Goal: Information Seeking & Learning: Learn about a topic

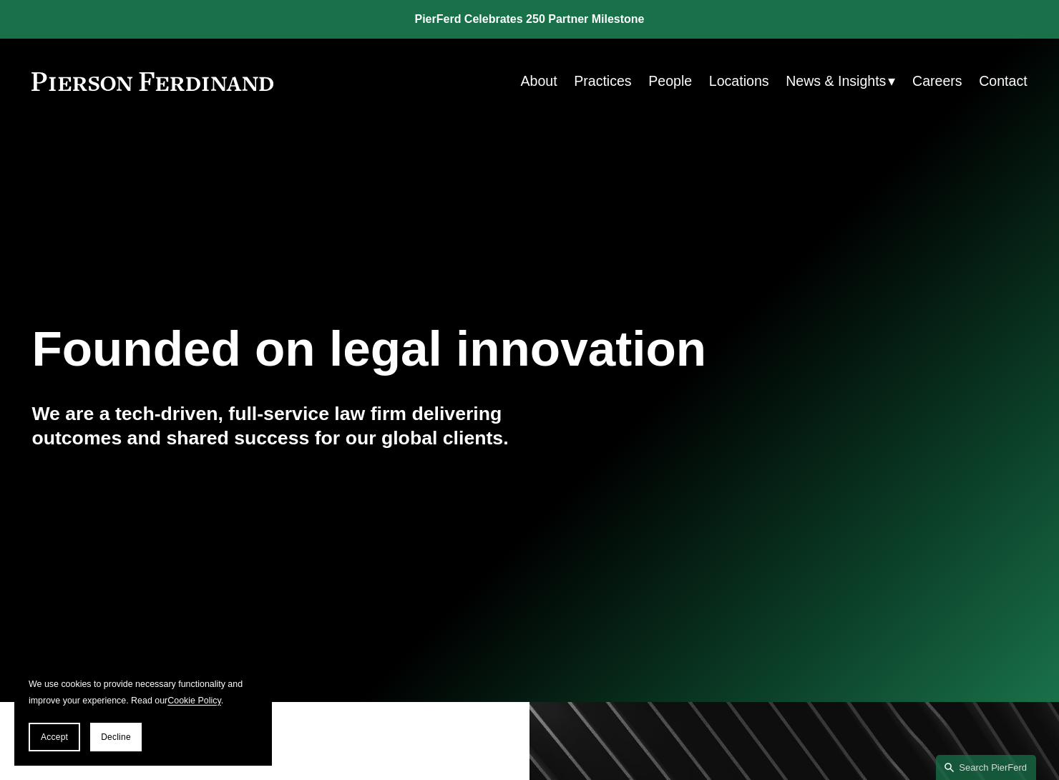
click at [662, 80] on link "People" at bounding box center [670, 81] width 44 height 28
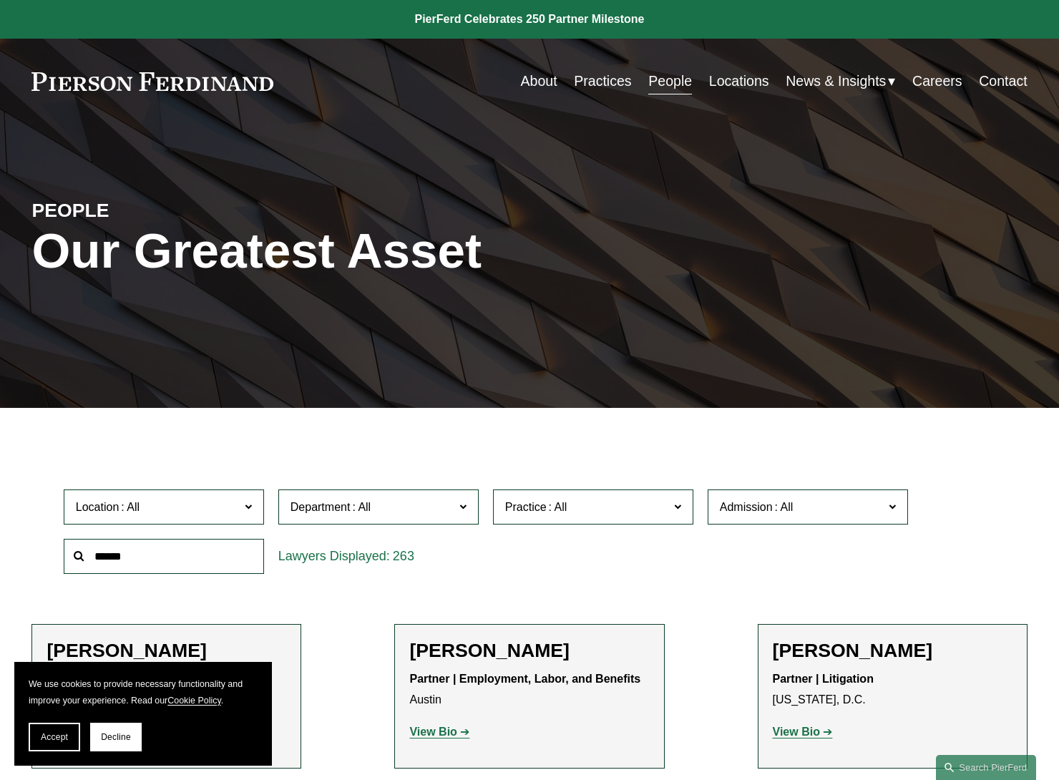
click at [205, 557] on input "text" at bounding box center [164, 556] width 200 height 35
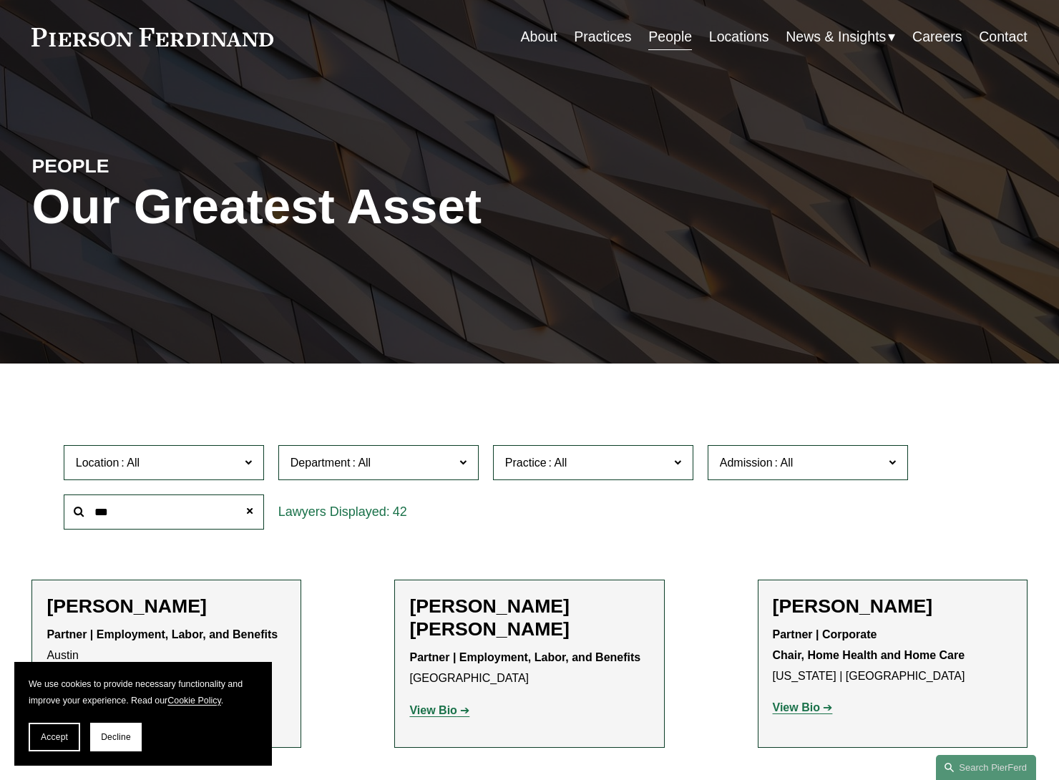
scroll to position [143, 0]
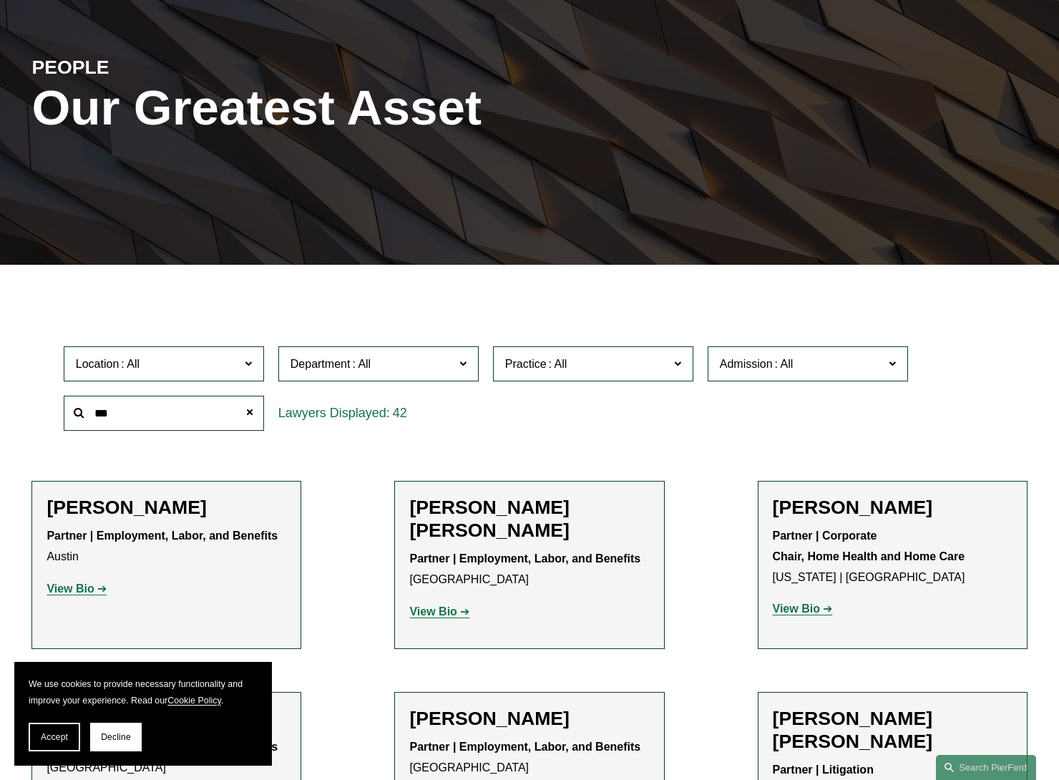
click at [152, 416] on input "***" at bounding box center [164, 413] width 200 height 35
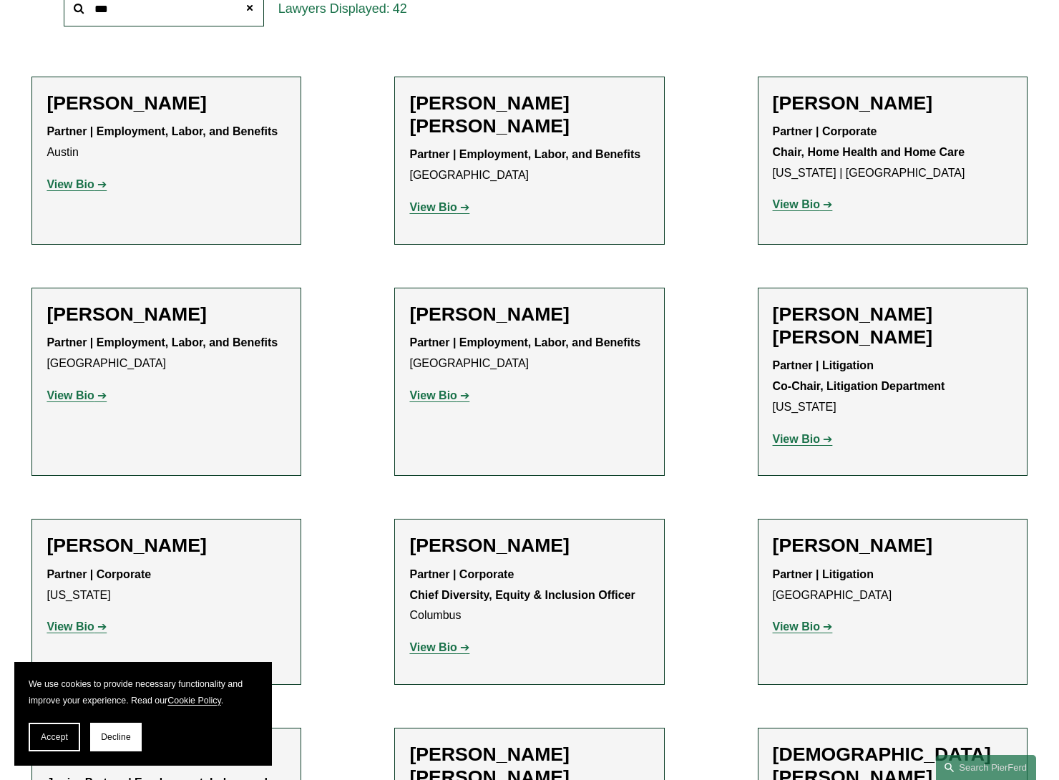
scroll to position [644, 0]
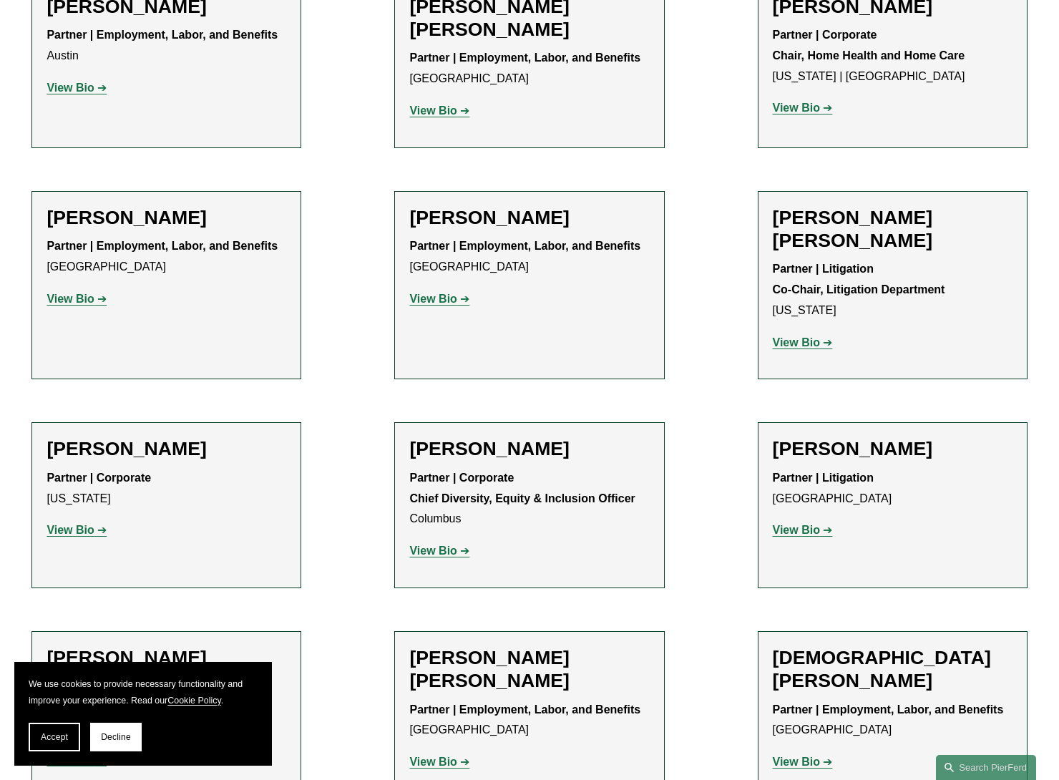
click at [154, 437] on h2 "Benjamin Brickner" at bounding box center [167, 448] width 240 height 23
click at [86, 524] on strong "View Bio" at bounding box center [70, 530] width 47 height 12
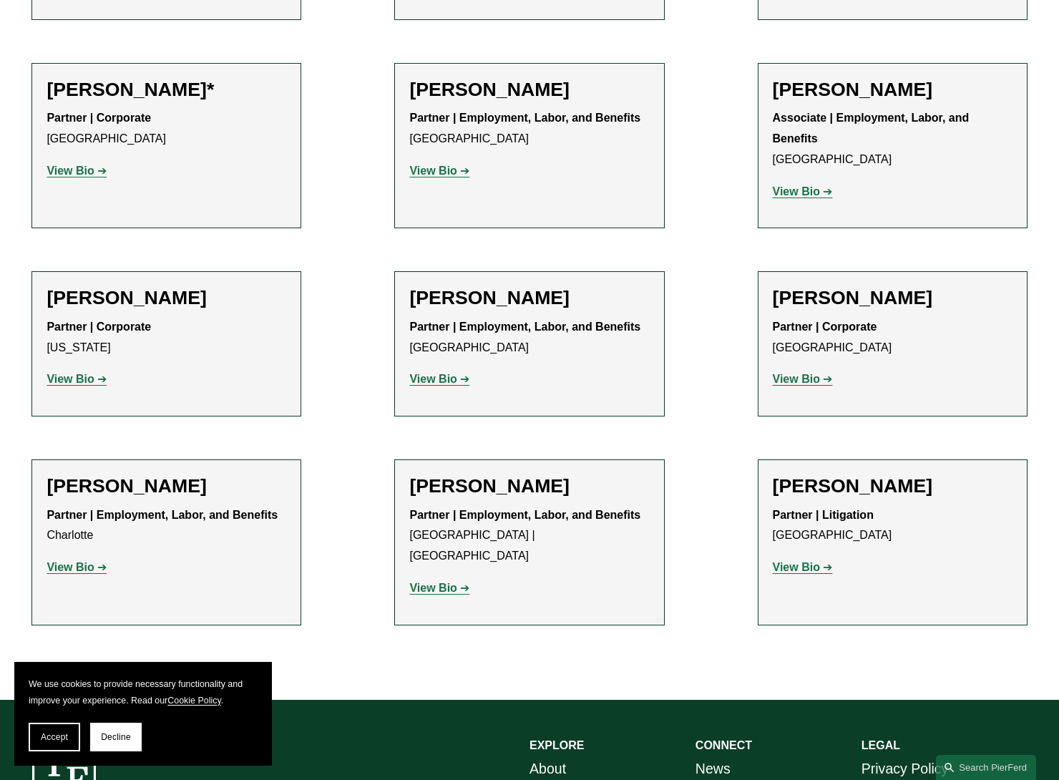
scroll to position [3072, 0]
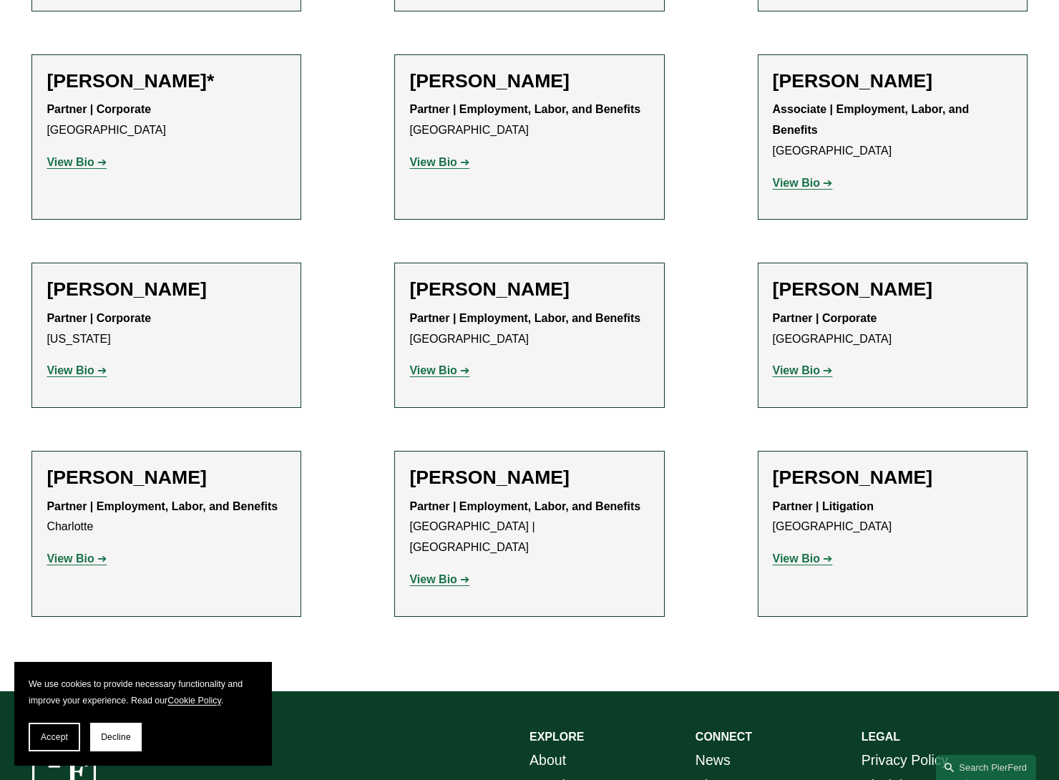
scroll to position [3001, 0]
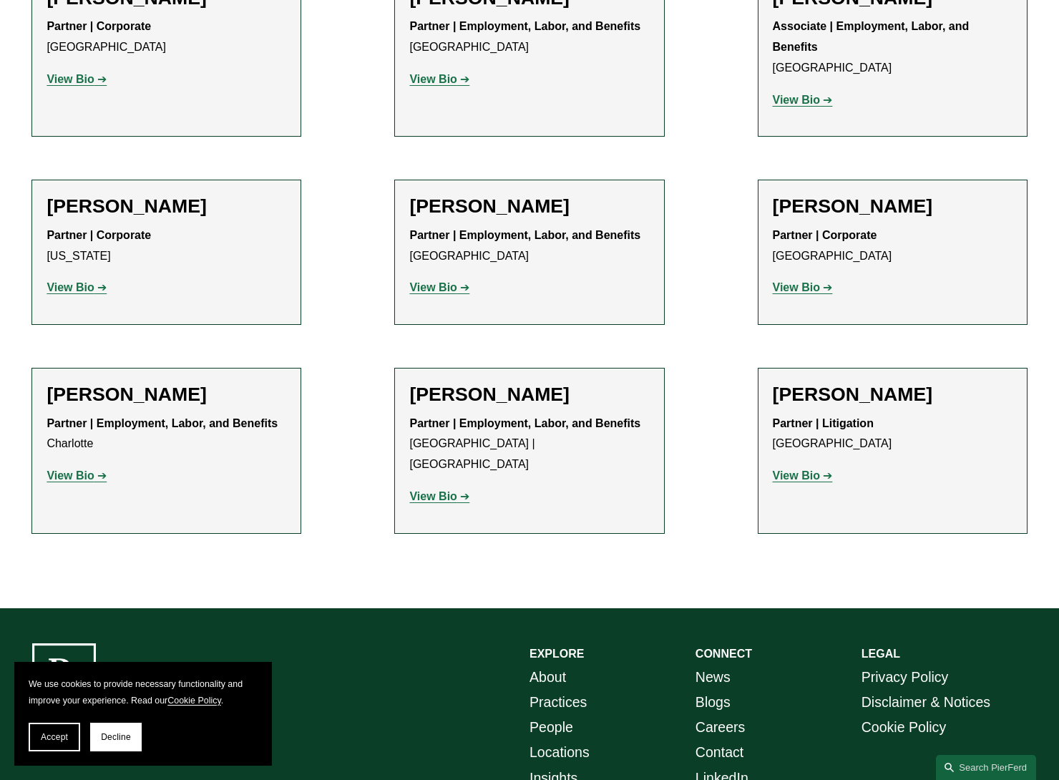
scroll to position [3072, 0]
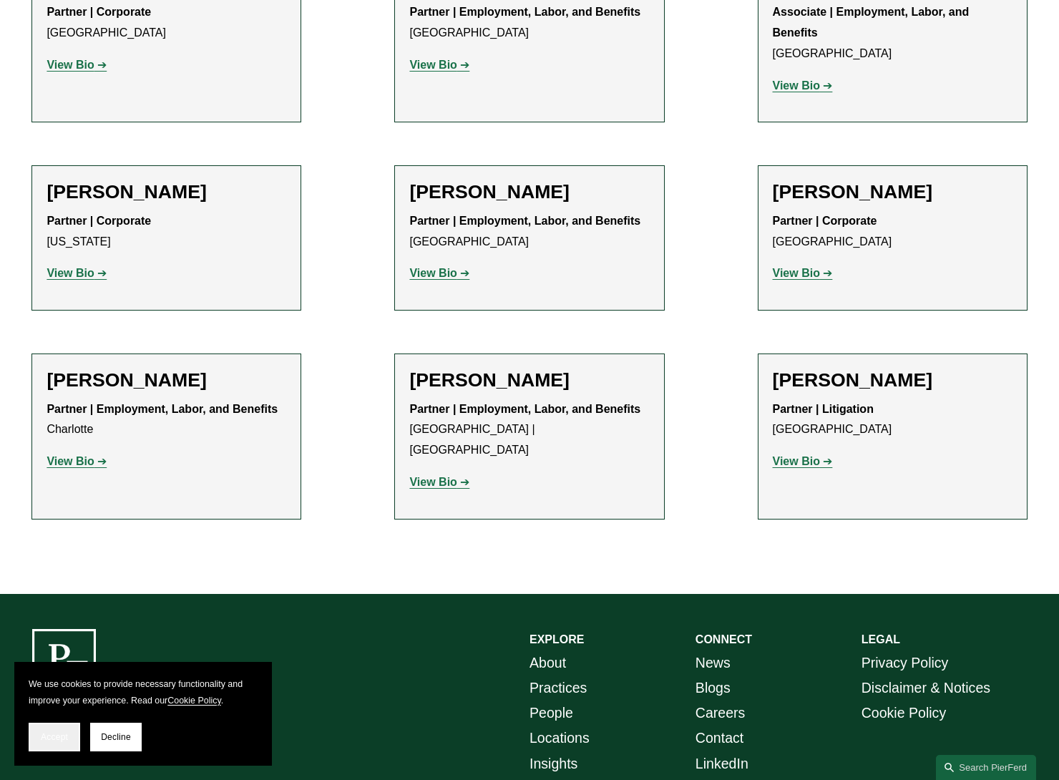
click at [41, 736] on span "Accept" at bounding box center [54, 737] width 27 height 10
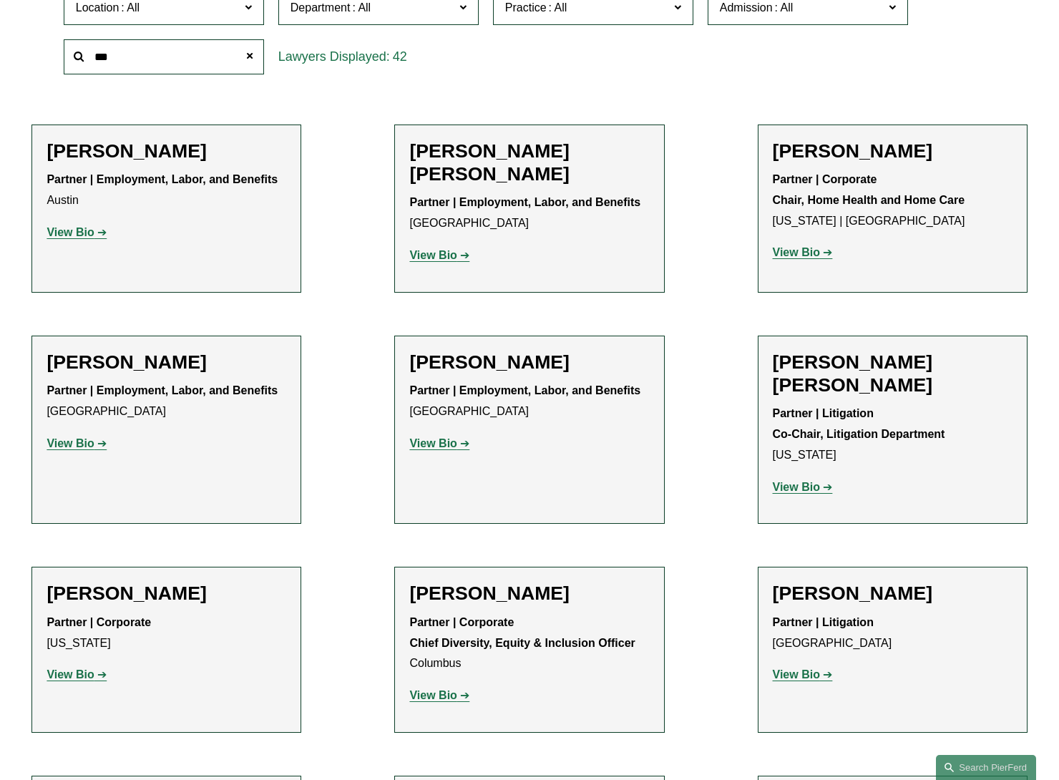
scroll to position [424, 0]
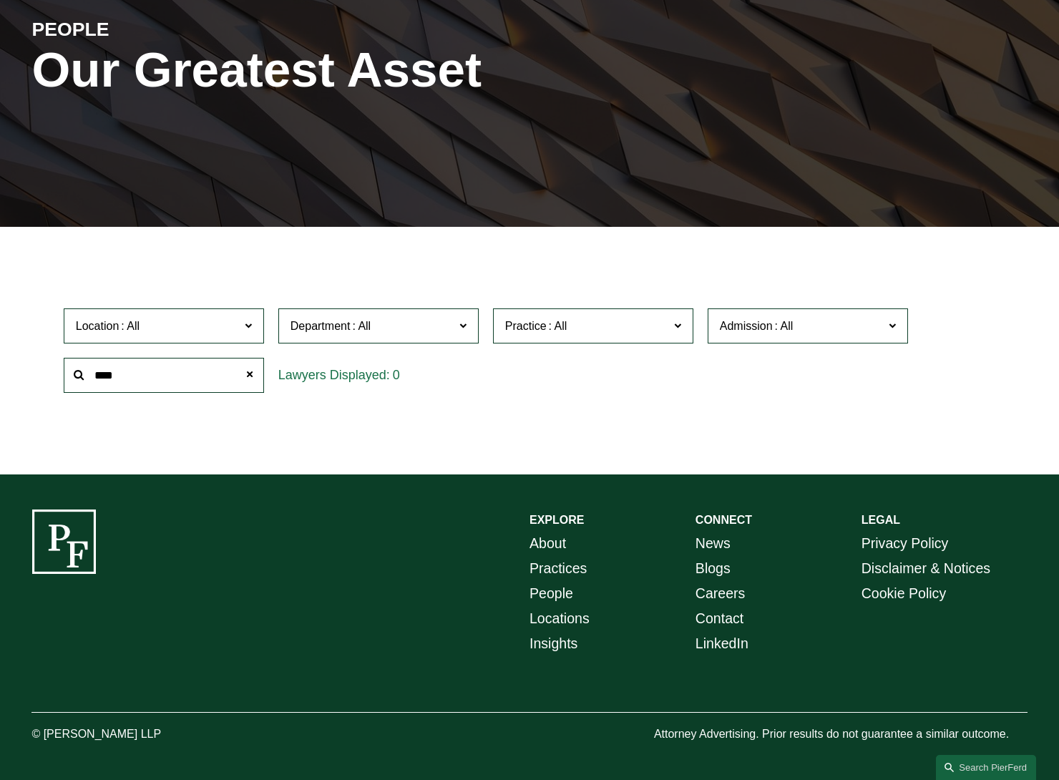
scroll to position [186, 0]
type input "******"
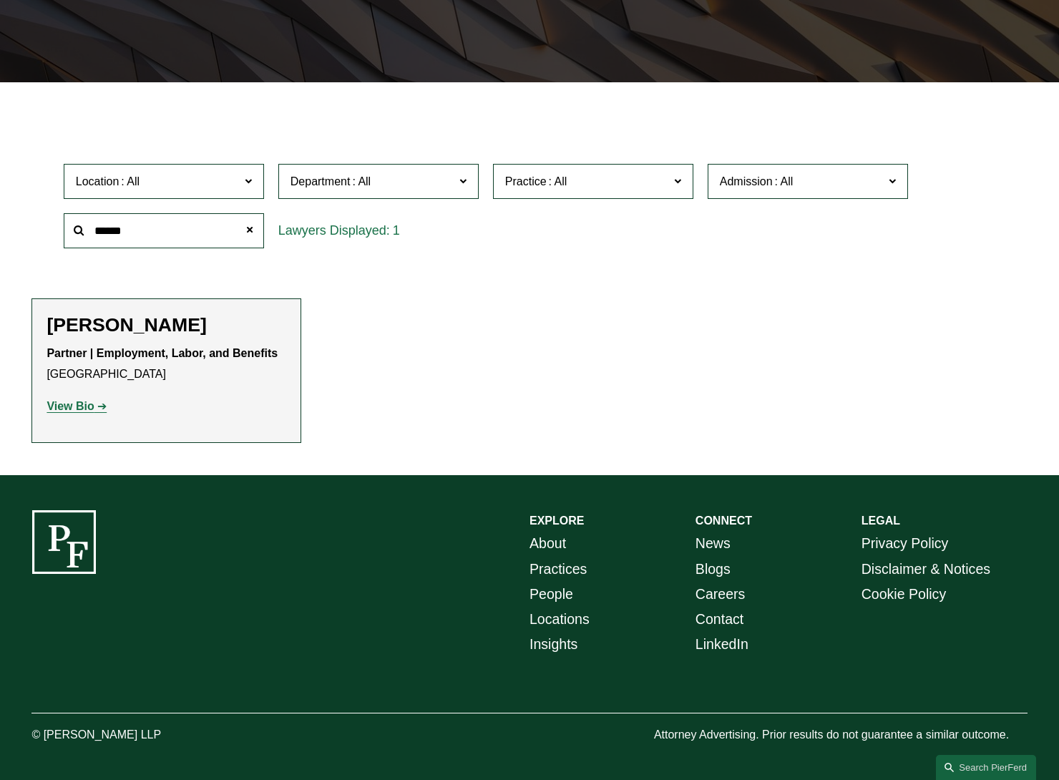
click at [77, 416] on div "Benjamin K. Jacobs Partner | Employment, Labor, and Benefits Philadelphia View …" at bounding box center [167, 370] width 240 height 115
click at [81, 408] on strong "View Bio" at bounding box center [70, 406] width 47 height 12
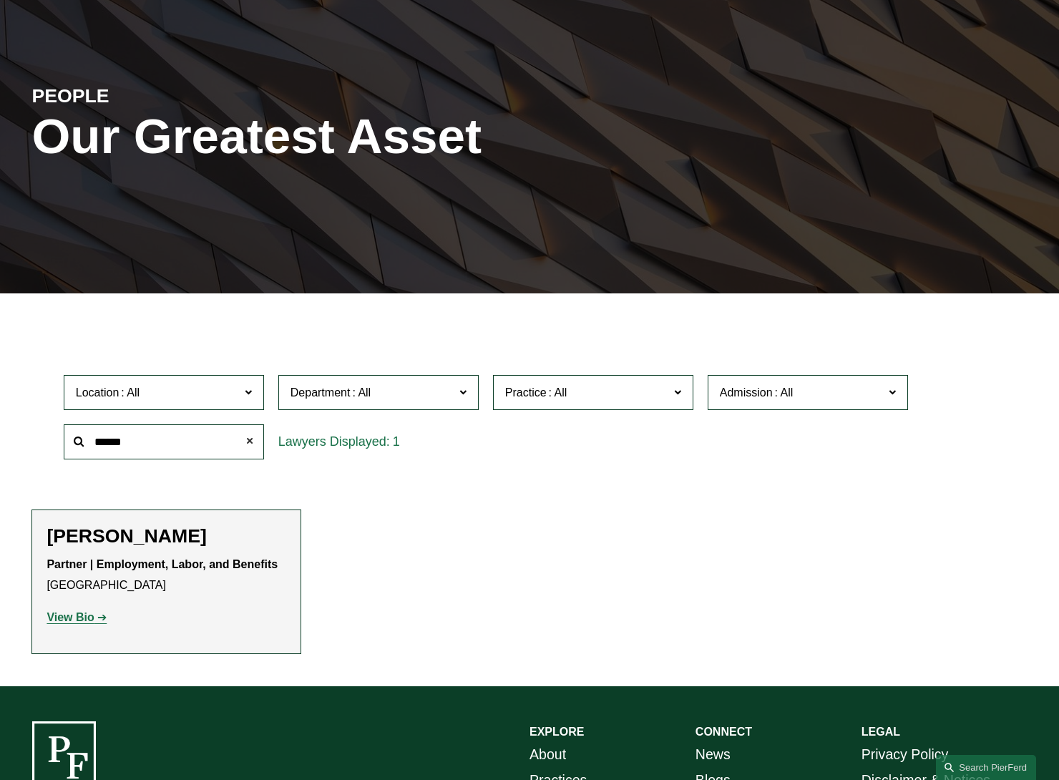
click at [245, 444] on span at bounding box center [249, 441] width 29 height 29
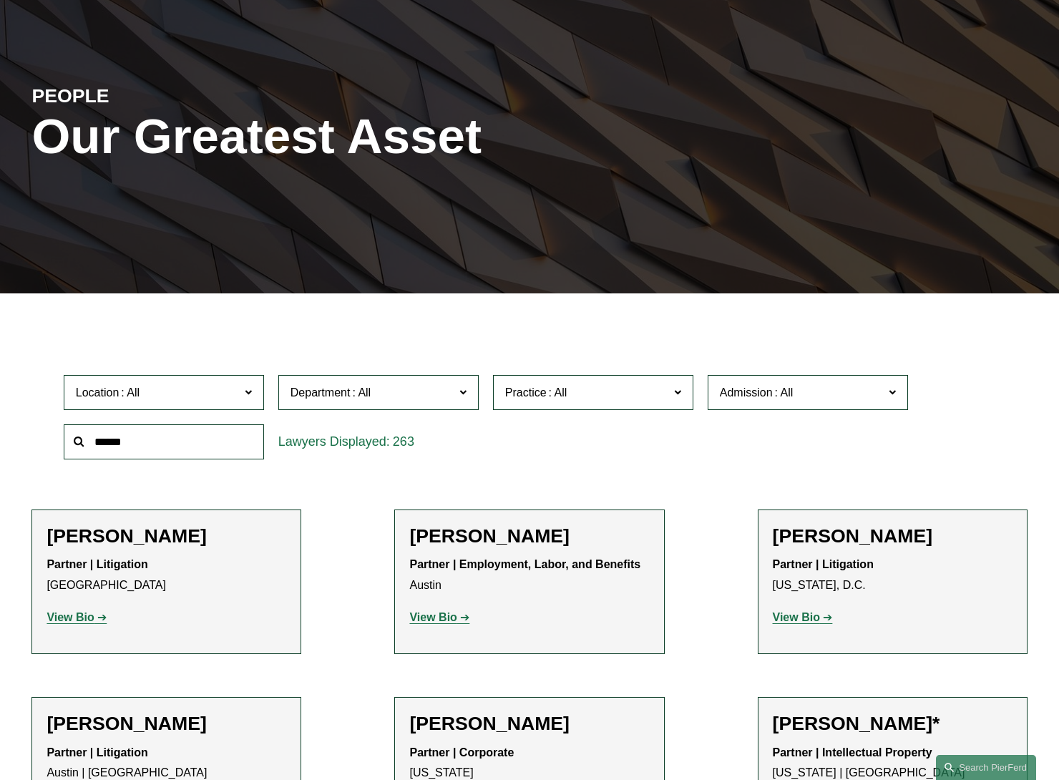
drag, startPoint x: 195, startPoint y: 447, endPoint x: 107, endPoint y: 452, distance: 88.9
click at [107, 452] on input "text" at bounding box center [164, 441] width 200 height 35
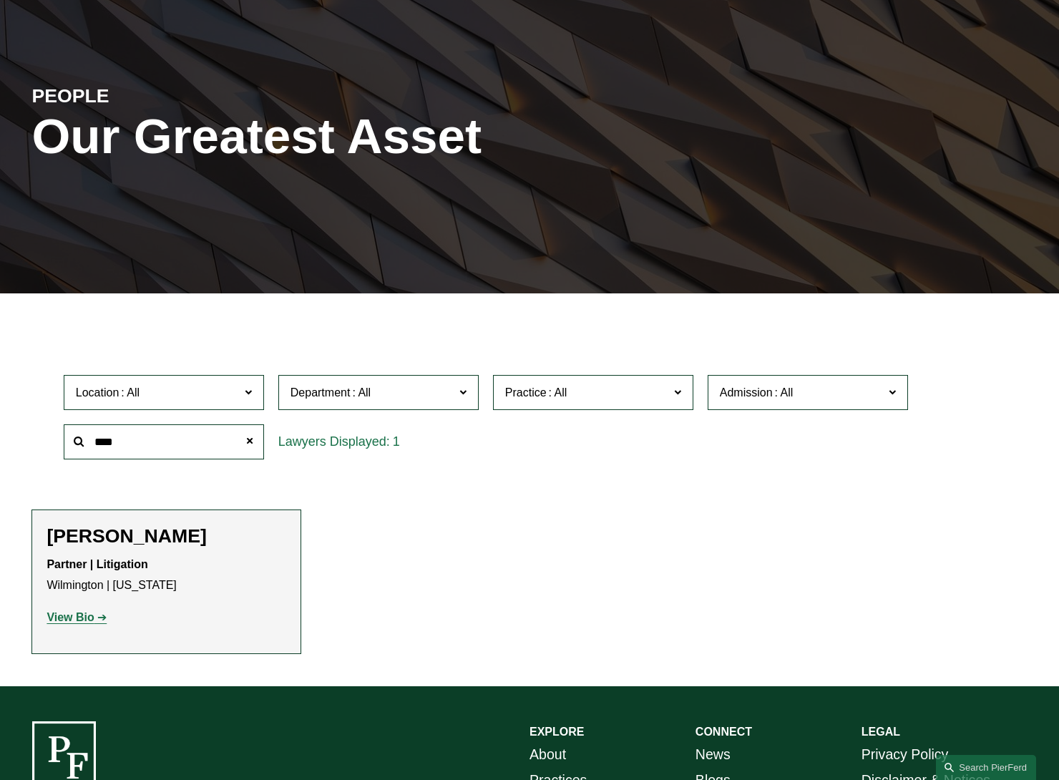
click at [78, 620] on strong "View Bio" at bounding box center [70, 617] width 47 height 12
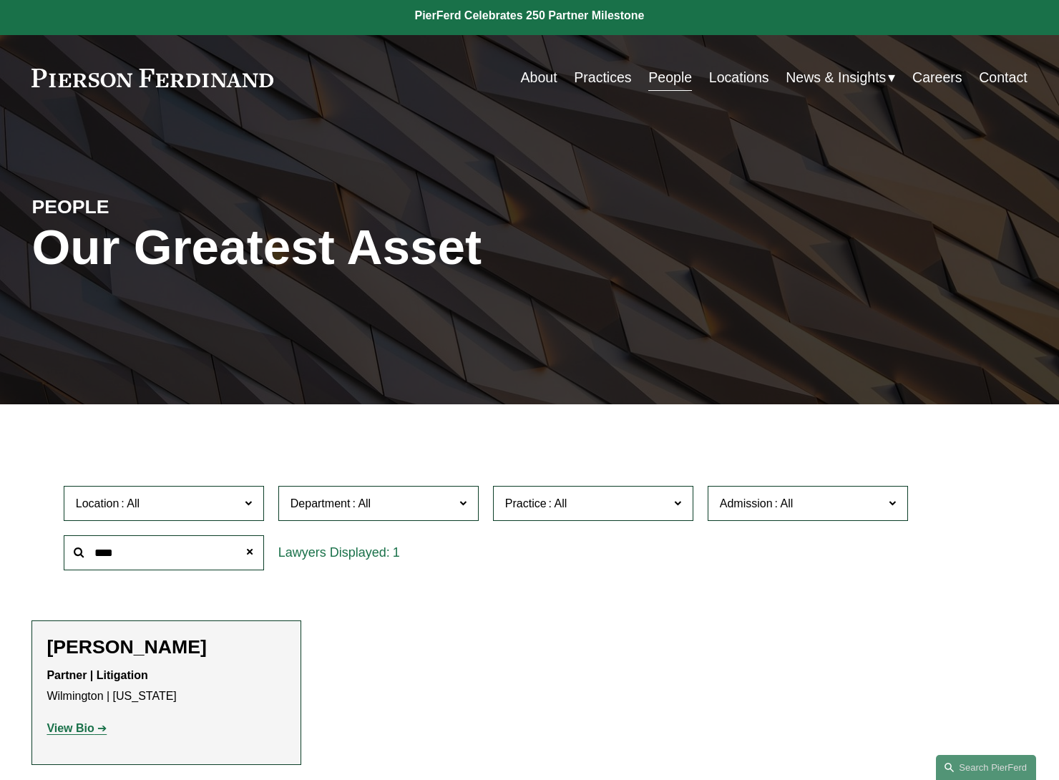
scroll to position [0, 0]
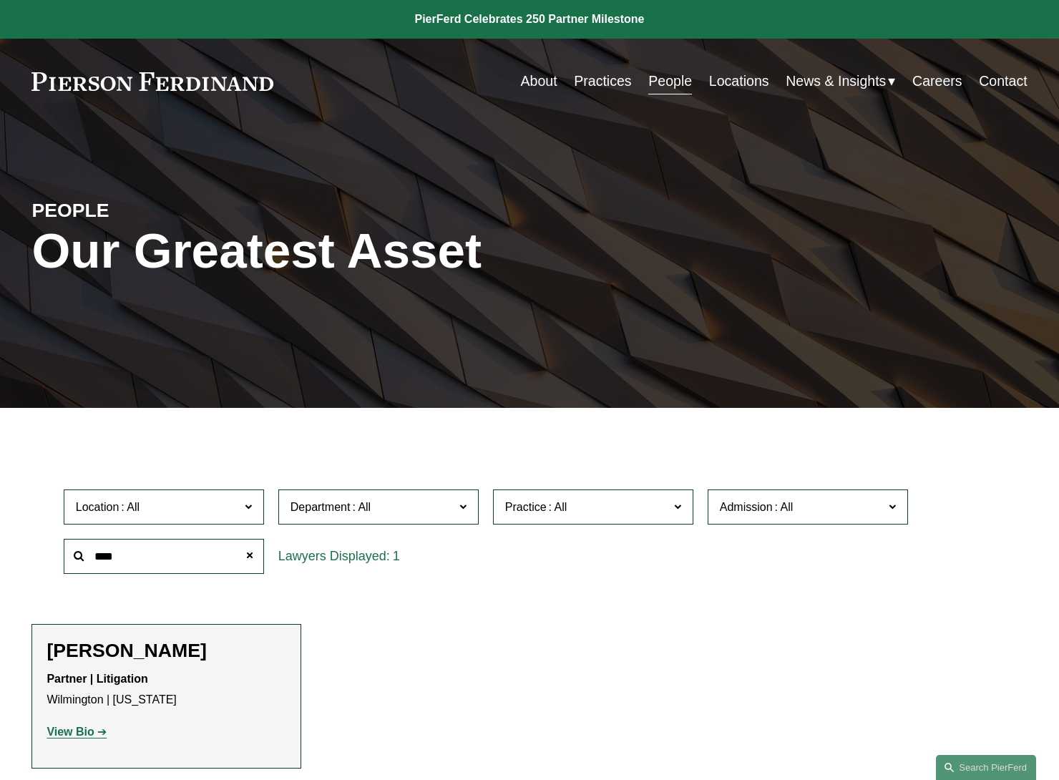
drag, startPoint x: 131, startPoint y: 560, endPoint x: 39, endPoint y: 572, distance: 92.4
click at [39, 572] on div "Location All Atlanta Austin Bellevue Boston Charlotte Chicago Cincinnati Clevel…" at bounding box center [528, 531] width 995 height 98
type input "*****"
click at [65, 738] on strong "View Bio" at bounding box center [70, 732] width 47 height 12
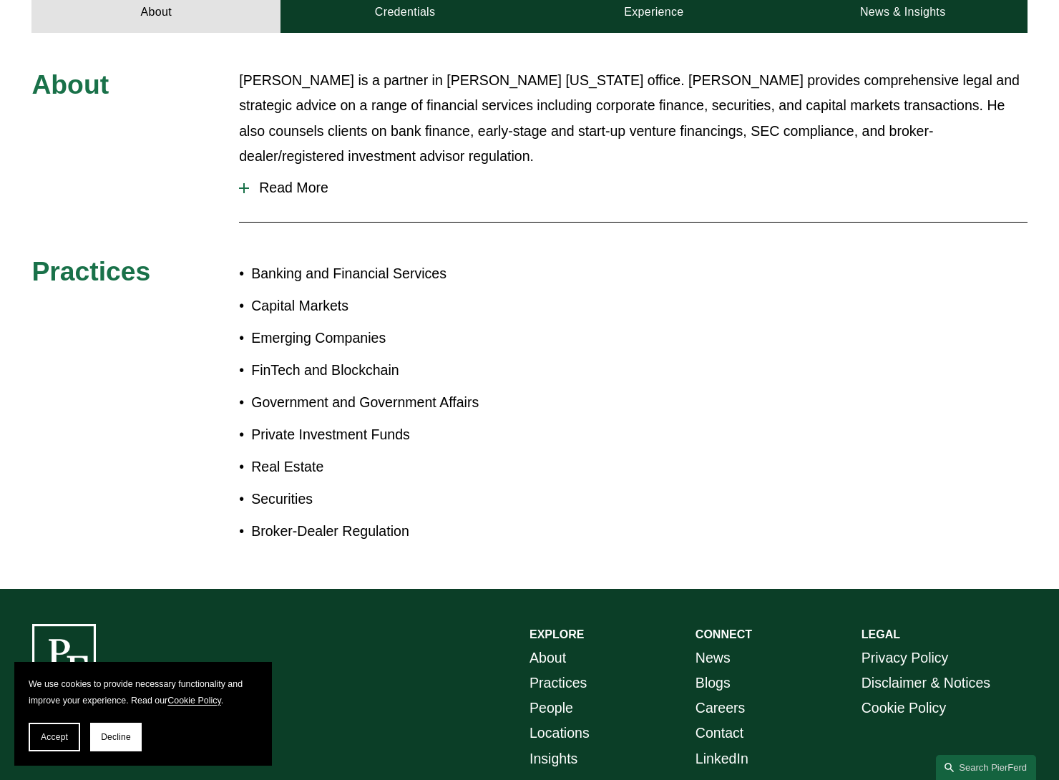
scroll to position [757, 0]
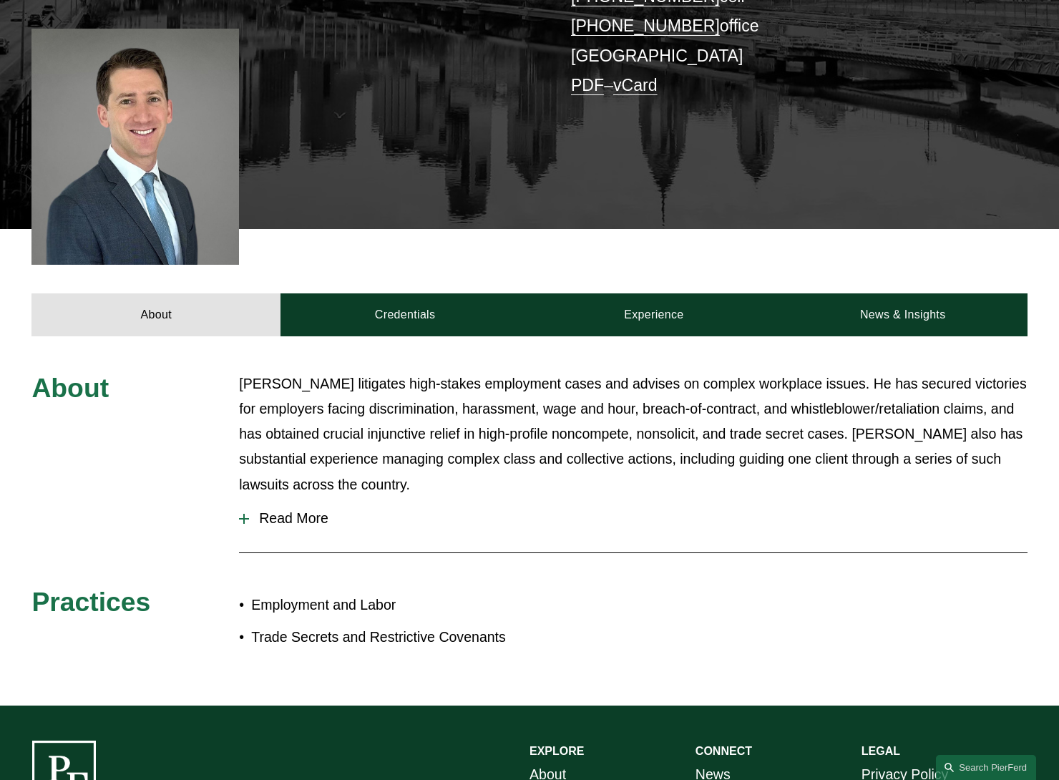
scroll to position [501, 0]
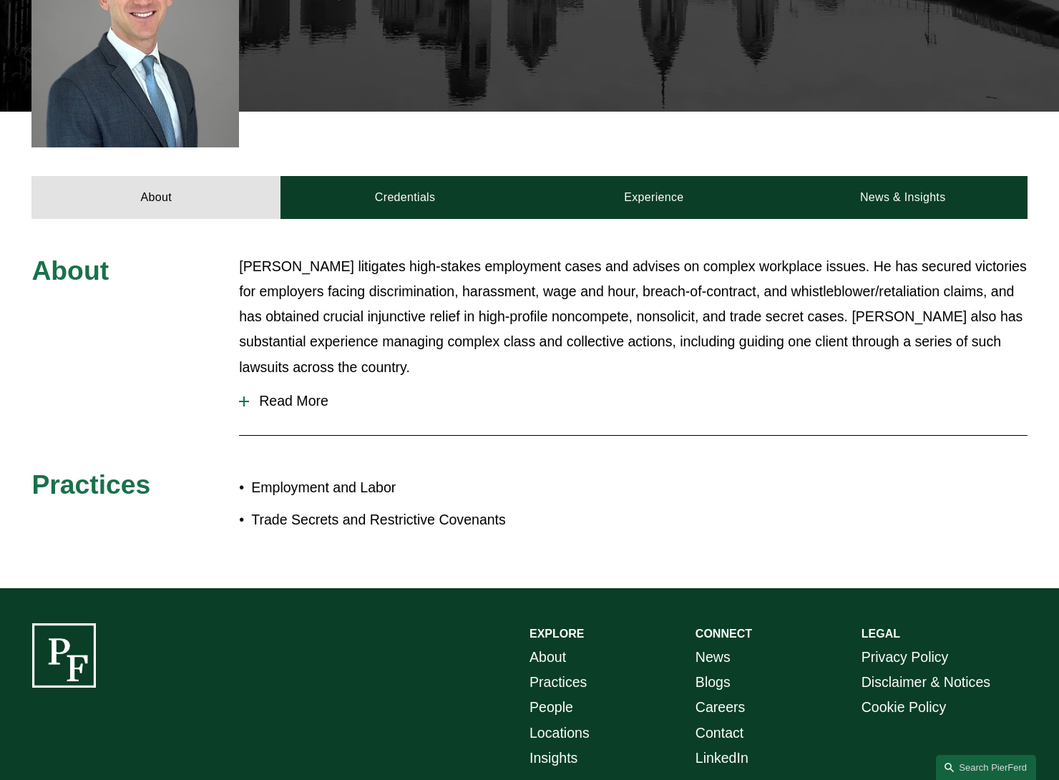
click at [267, 393] on span "Read More" at bounding box center [638, 401] width 778 height 16
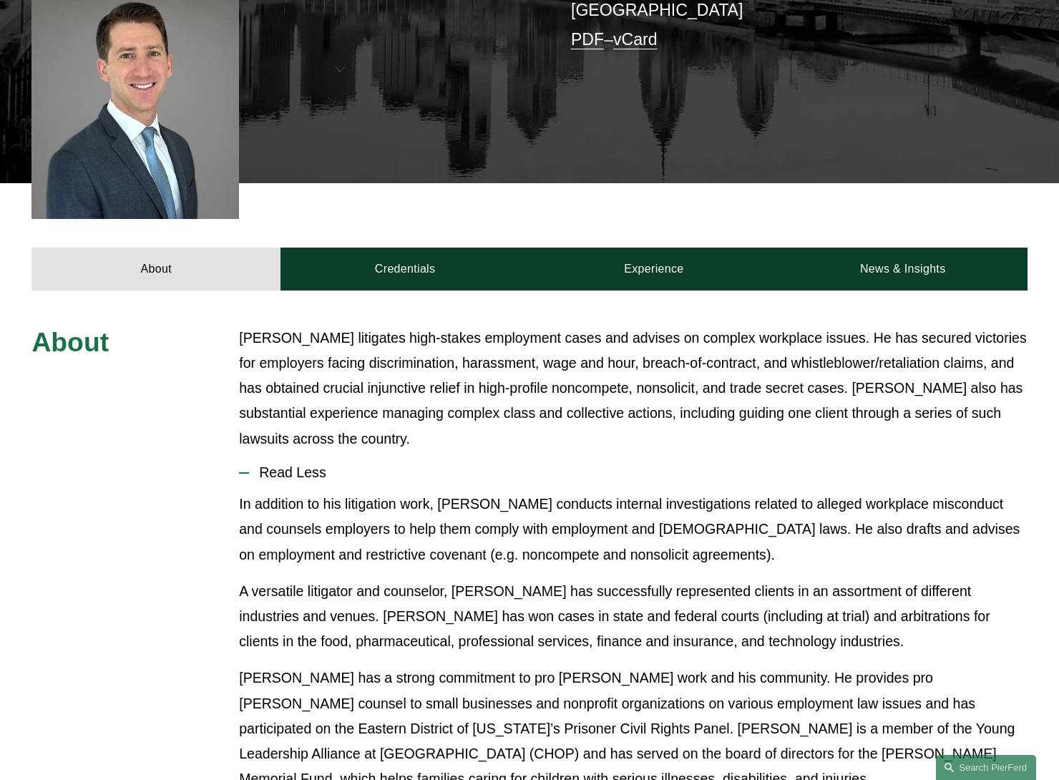
scroll to position [429, 0]
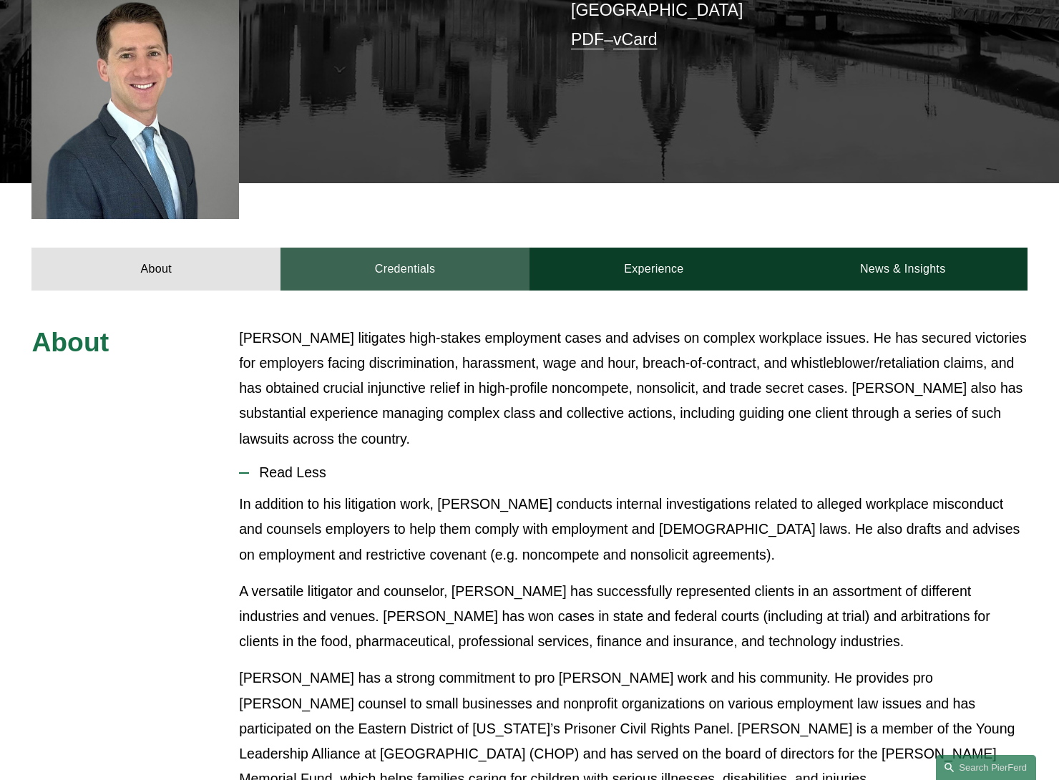
click at [425, 248] on link "Credentials" at bounding box center [405, 269] width 249 height 43
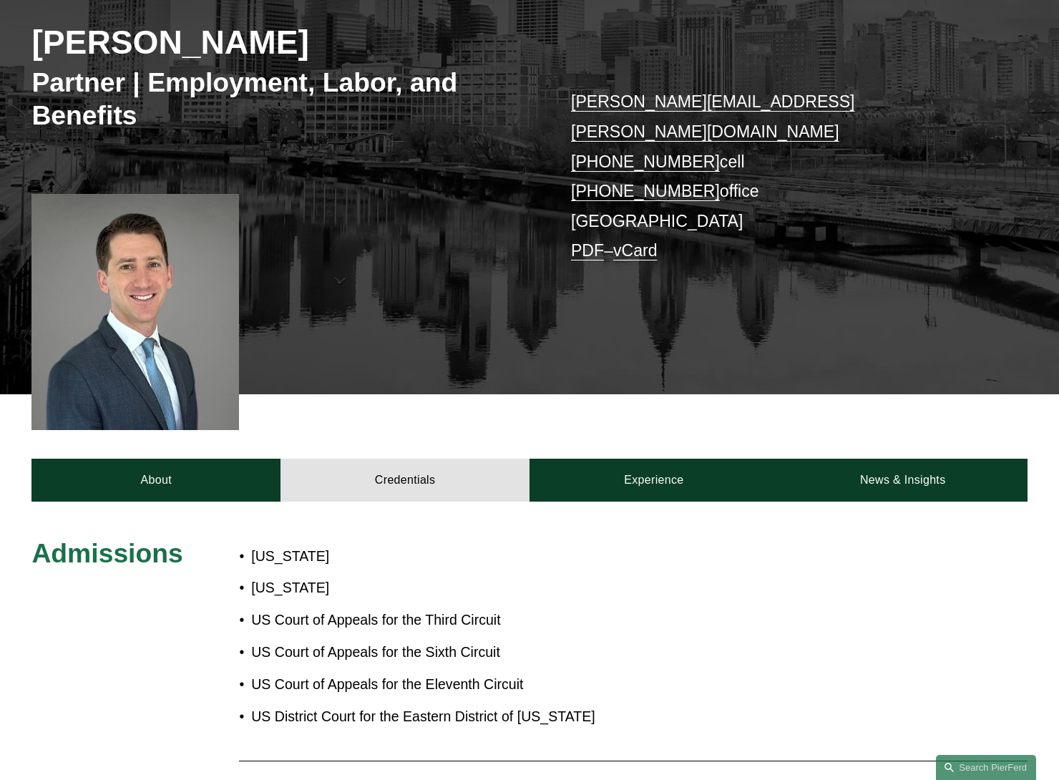
scroll to position [215, 0]
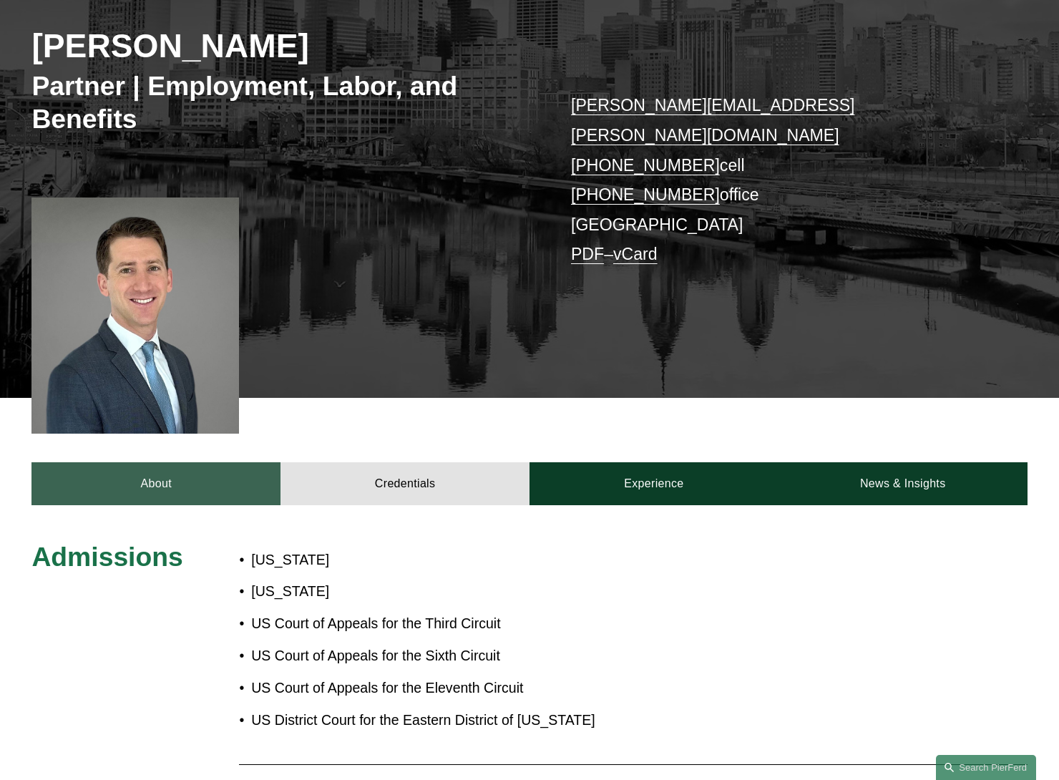
click at [157, 462] on link "About" at bounding box center [155, 483] width 249 height 43
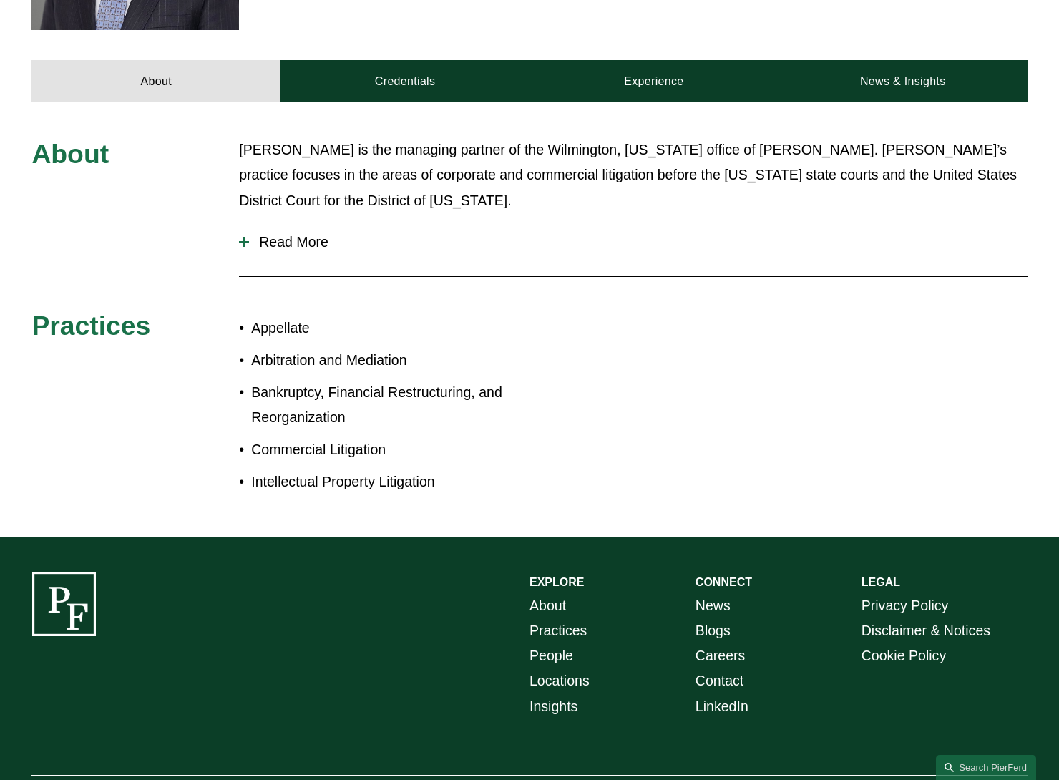
scroll to position [565, 0]
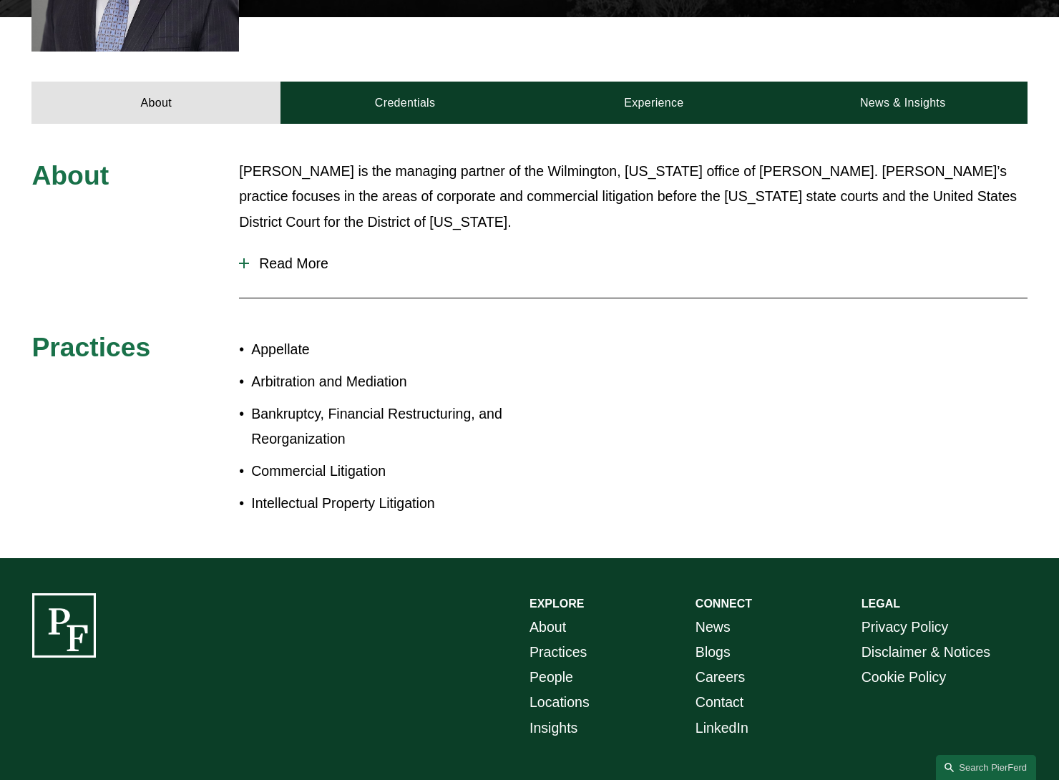
click at [298, 255] on span "Read More" at bounding box center [638, 263] width 778 height 16
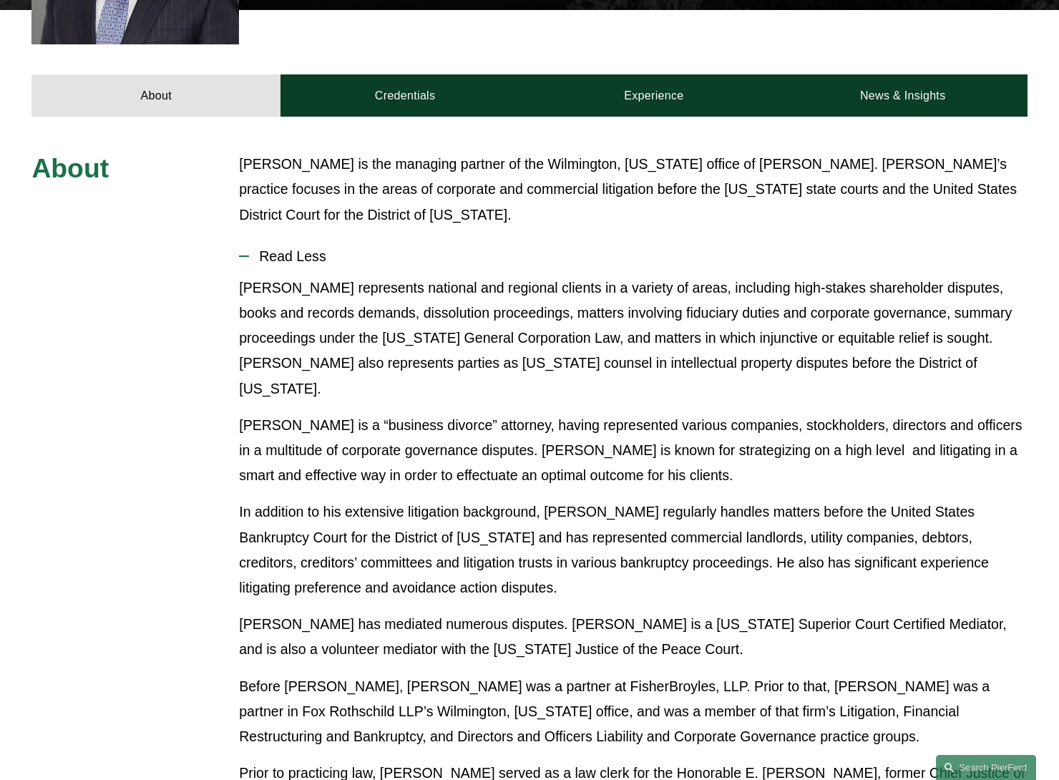
scroll to position [429, 0]
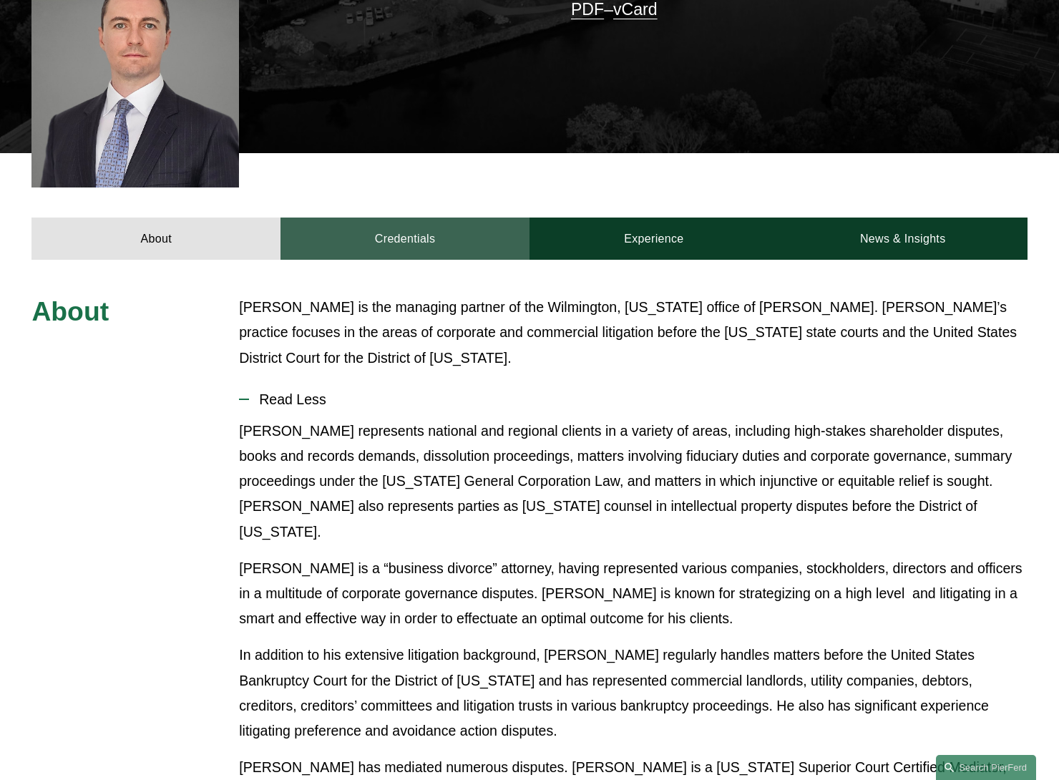
click at [404, 228] on link "Credentials" at bounding box center [405, 239] width 249 height 43
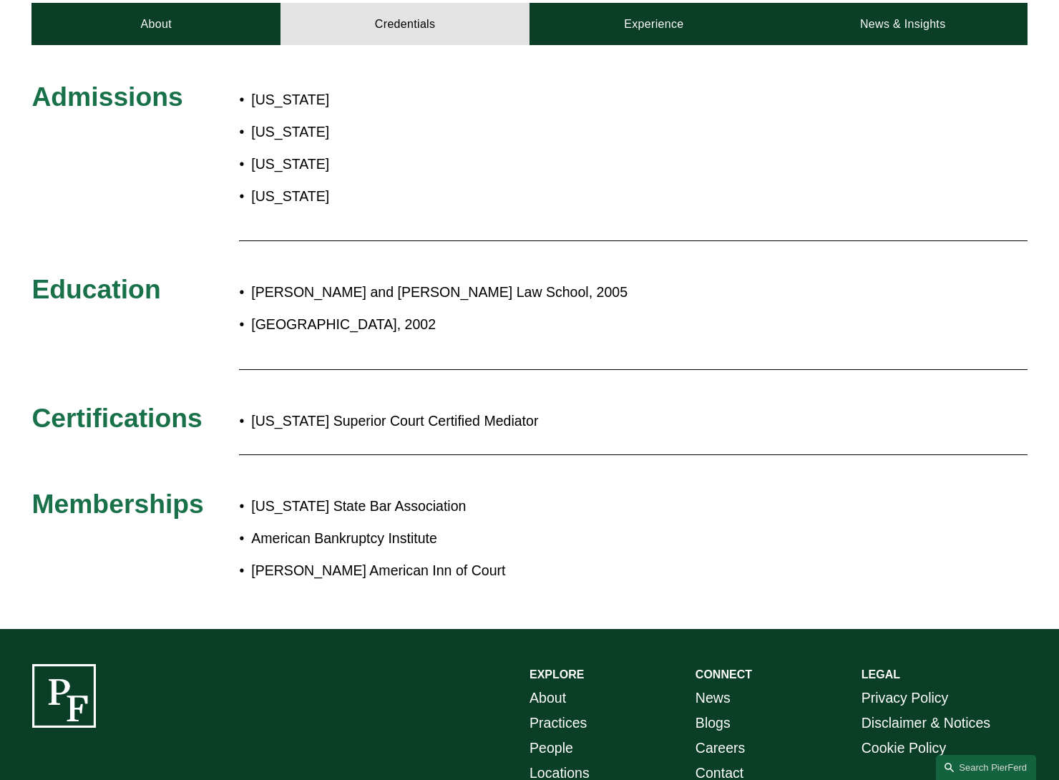
scroll to position [572, 0]
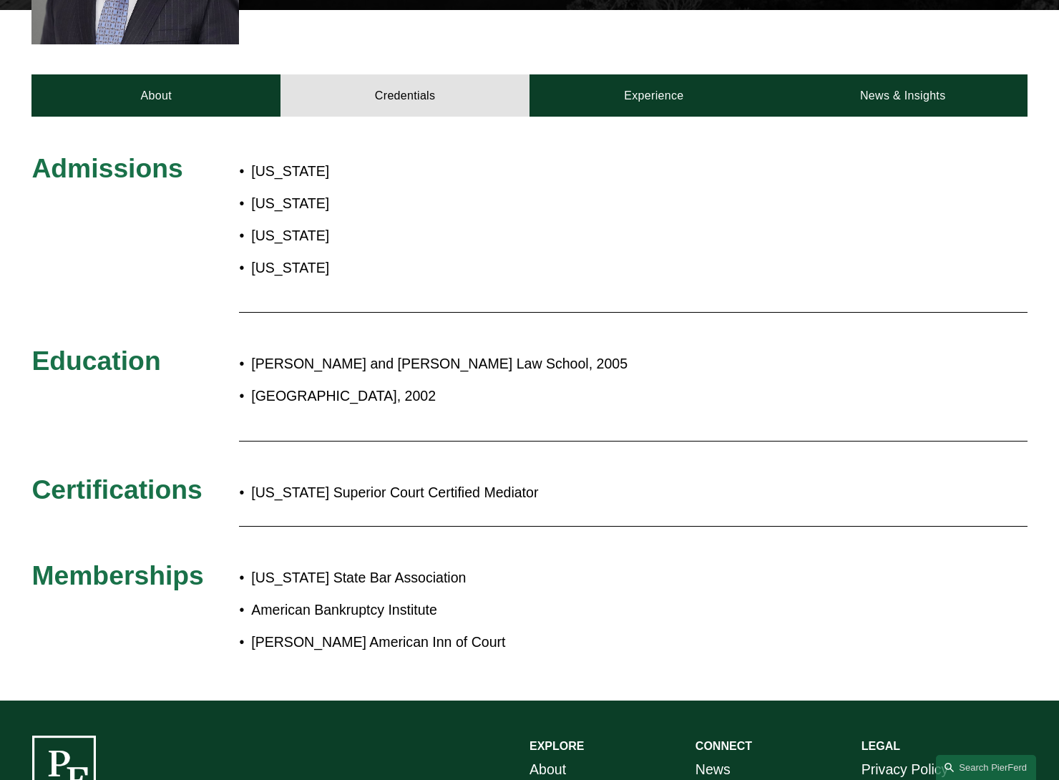
click at [353, 255] on p "District of Columbia" at bounding box center [431, 267] width 361 height 25
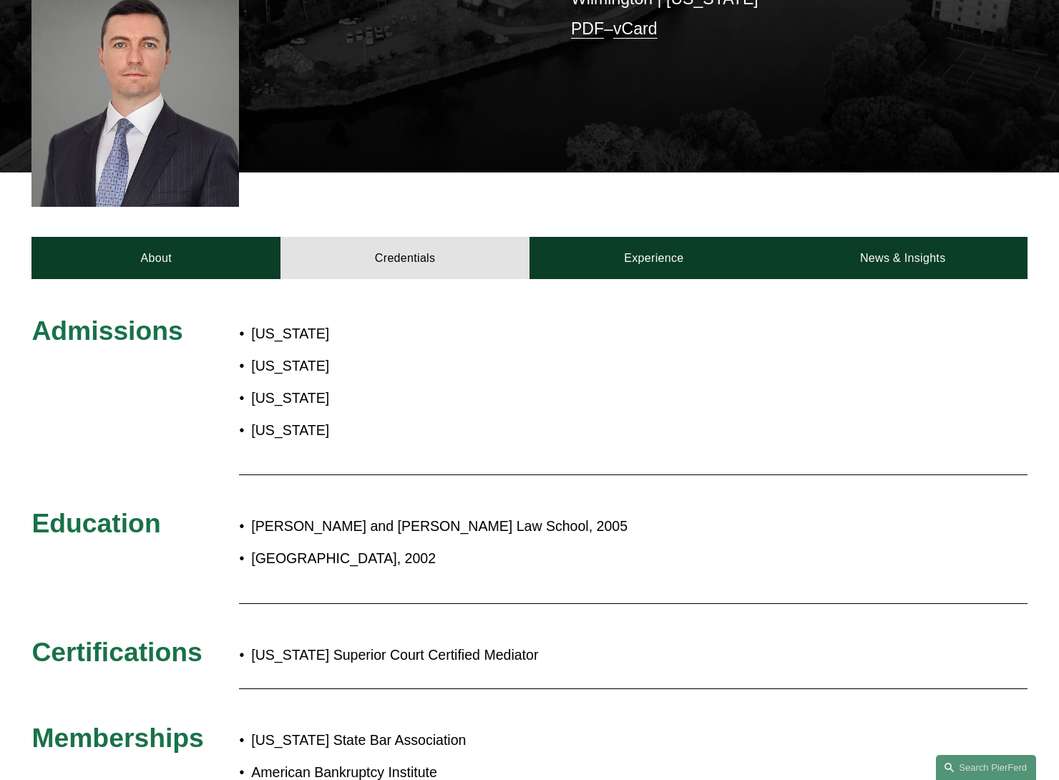
scroll to position [143, 0]
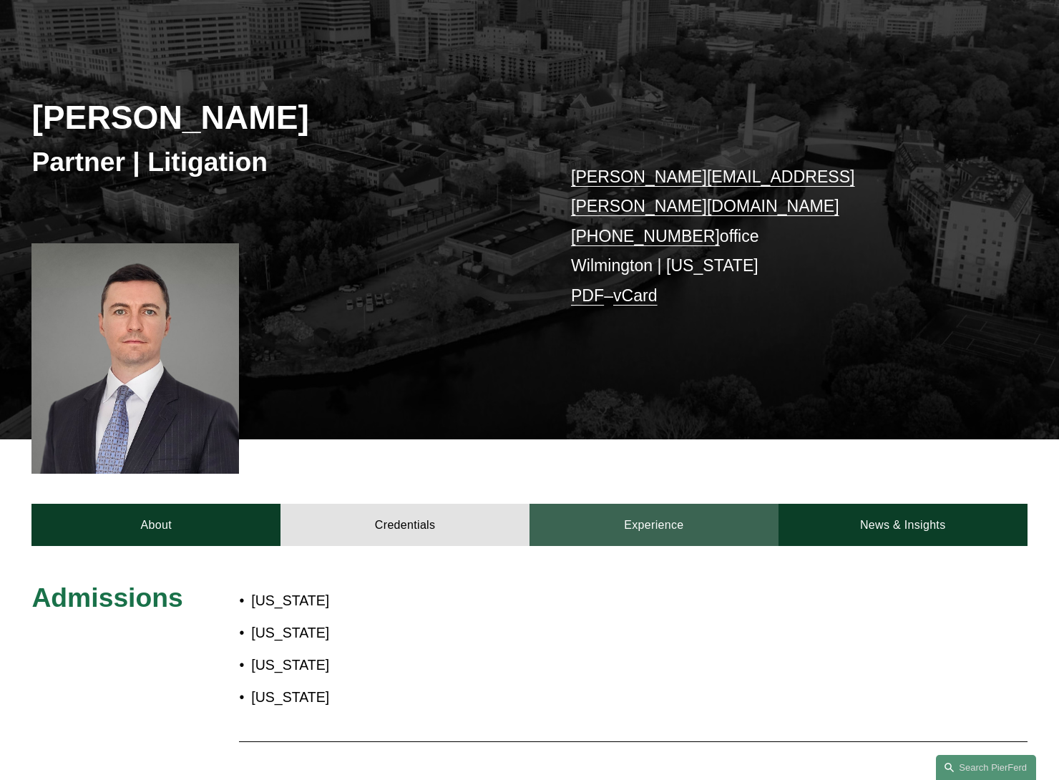
click at [661, 516] on link "Experience" at bounding box center [654, 525] width 249 height 43
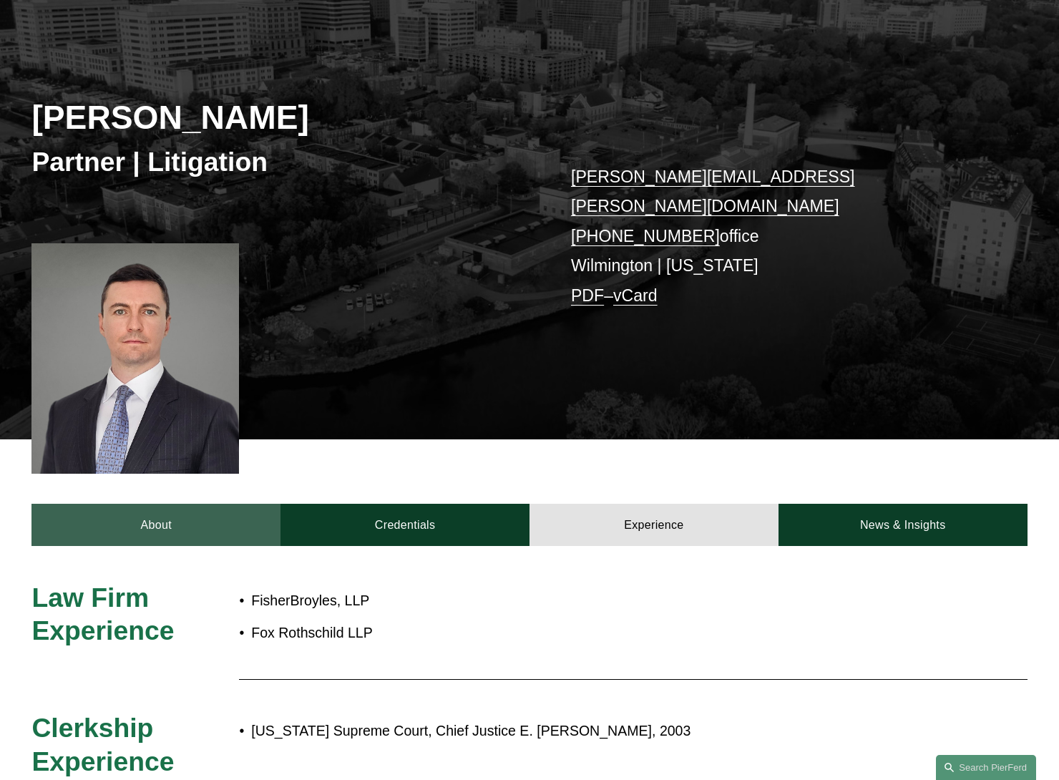
click at [209, 507] on link "About" at bounding box center [155, 525] width 249 height 43
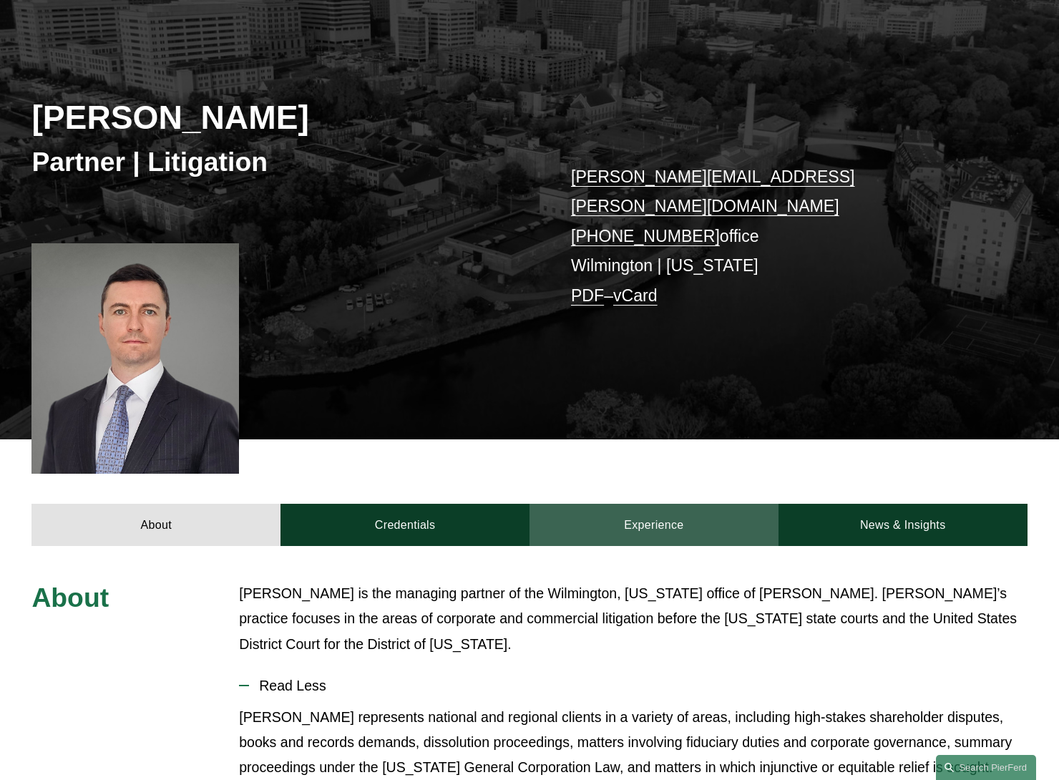
click at [634, 515] on link "Experience" at bounding box center [654, 525] width 249 height 43
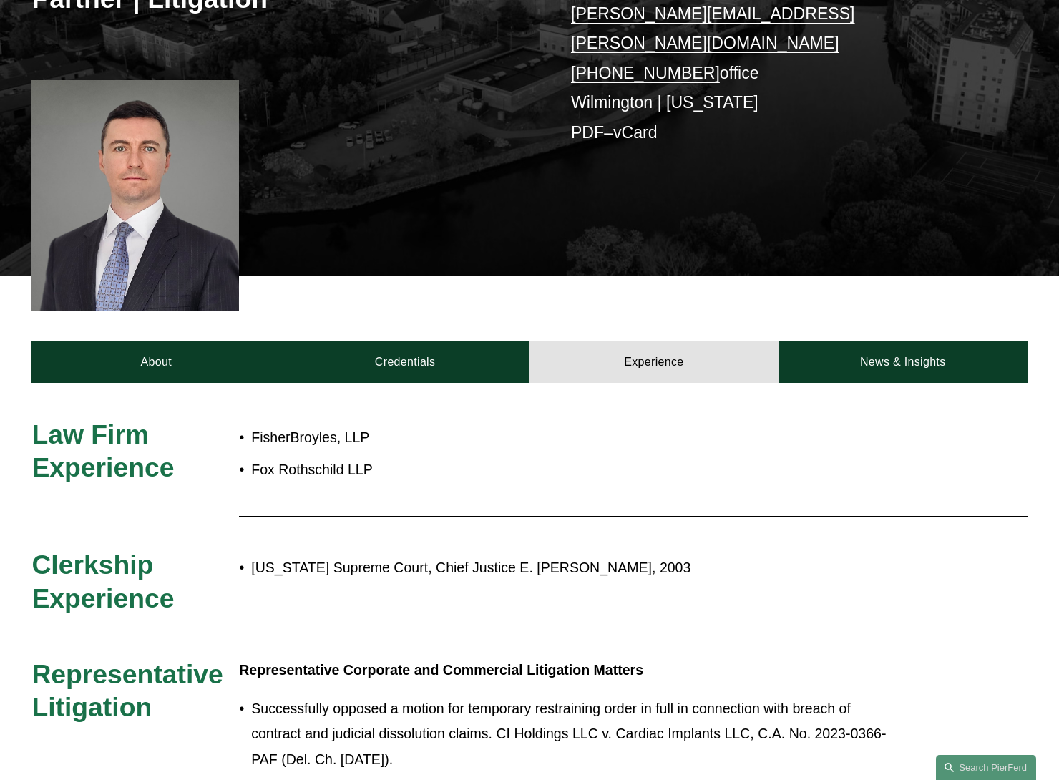
scroll to position [358, 0]
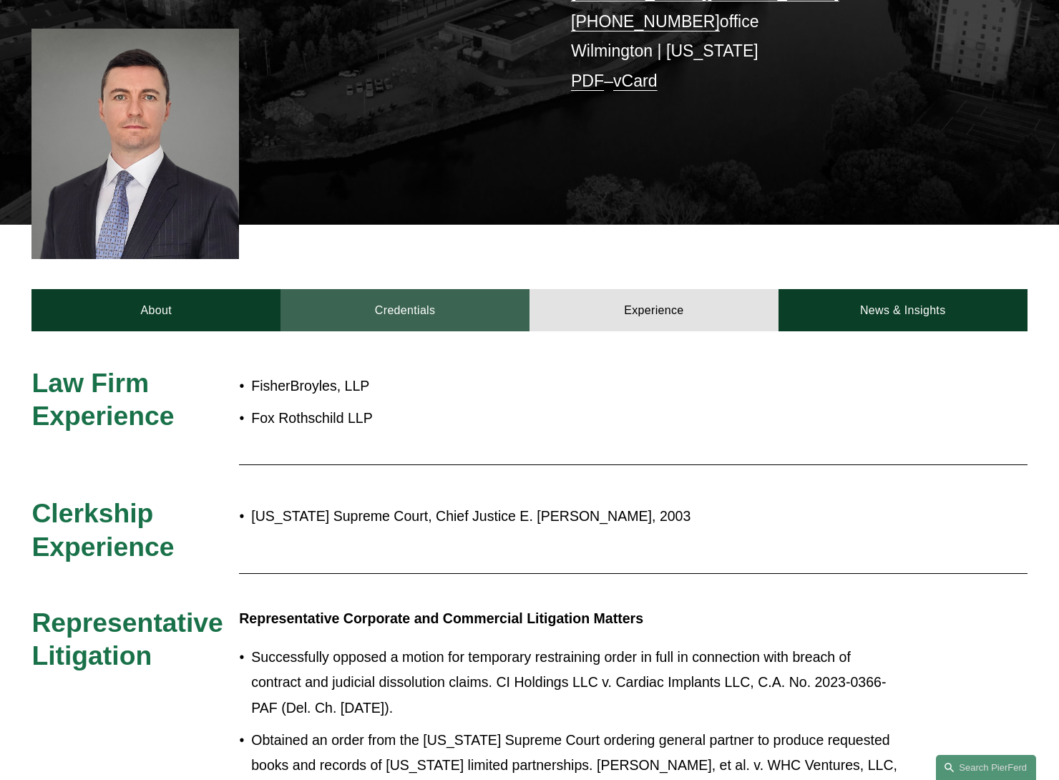
click at [396, 301] on link "Credentials" at bounding box center [405, 310] width 249 height 43
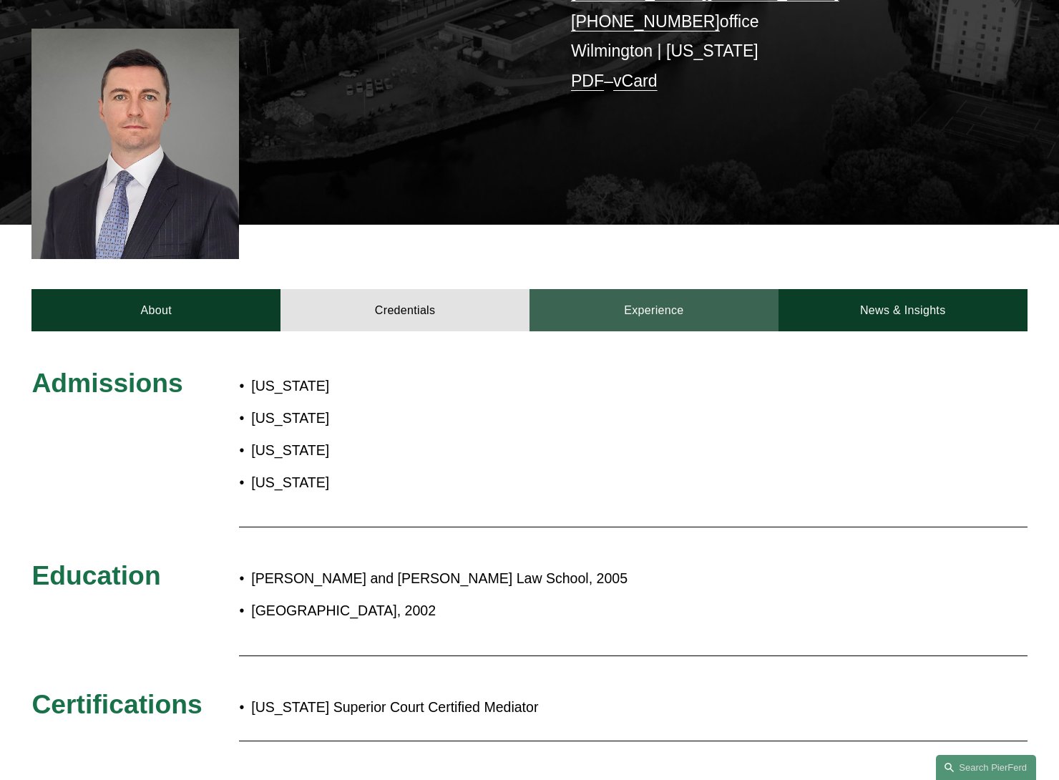
click at [578, 302] on link "Experience" at bounding box center [654, 310] width 249 height 43
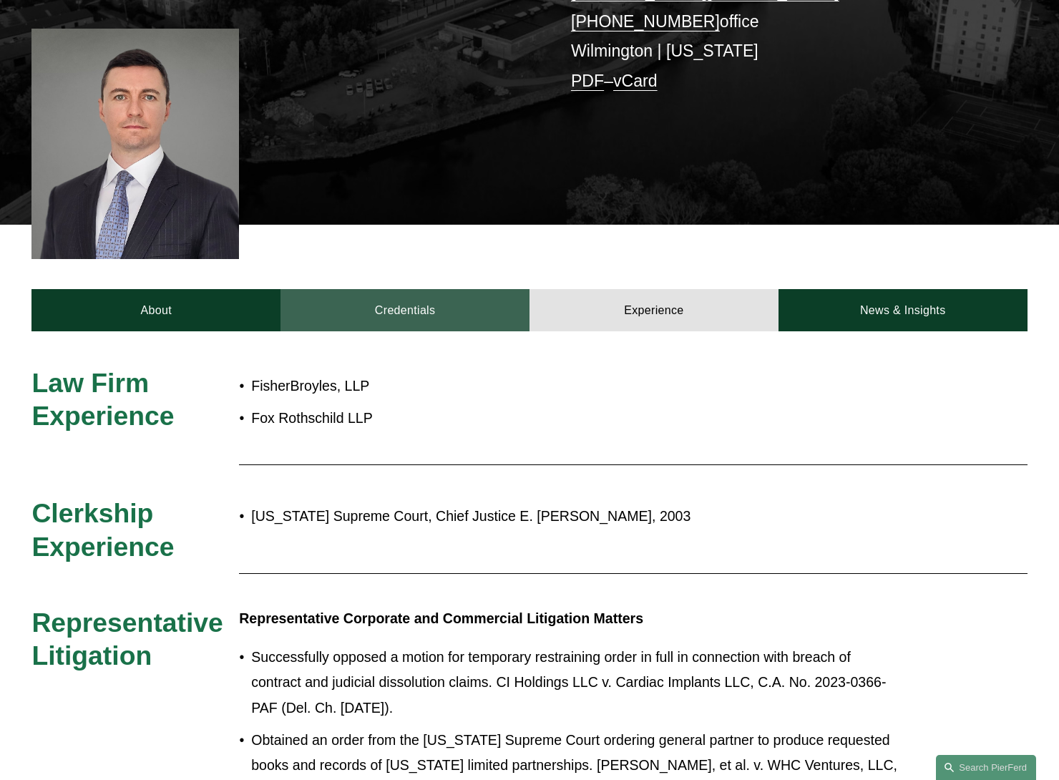
click at [372, 298] on link "Credentials" at bounding box center [405, 310] width 249 height 43
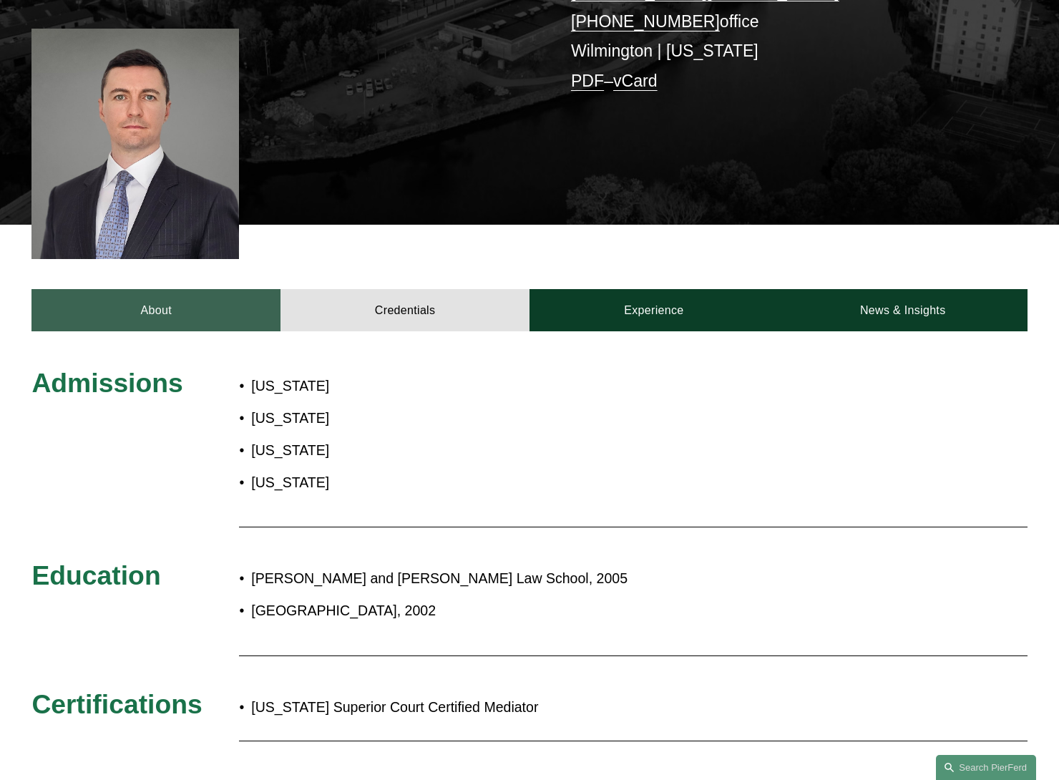
click at [190, 303] on link "About" at bounding box center [155, 310] width 249 height 43
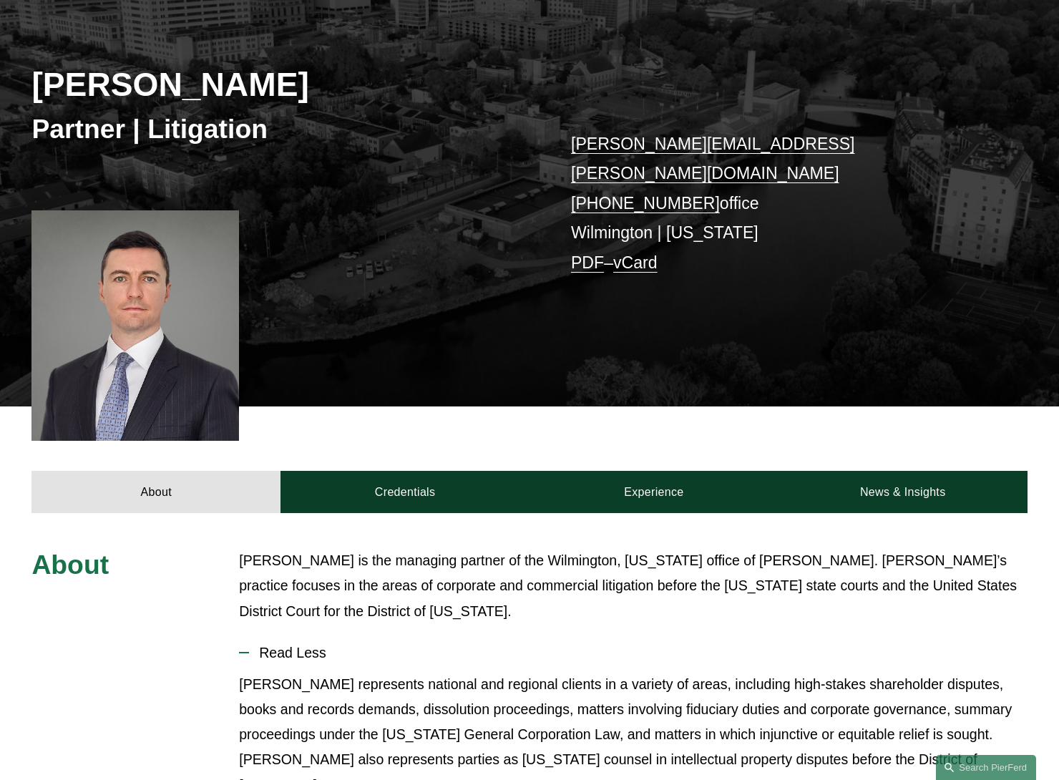
scroll to position [8, 0]
